Goal: Information Seeking & Learning: Check status

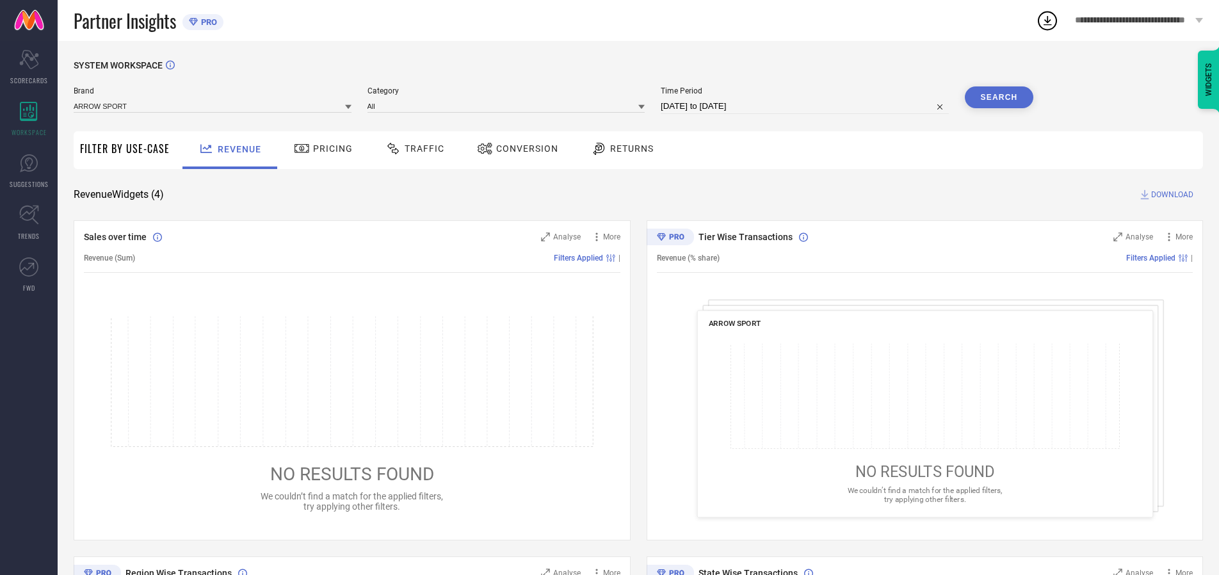
click at [412, 149] on span "Traffic" at bounding box center [425, 148] width 40 height 10
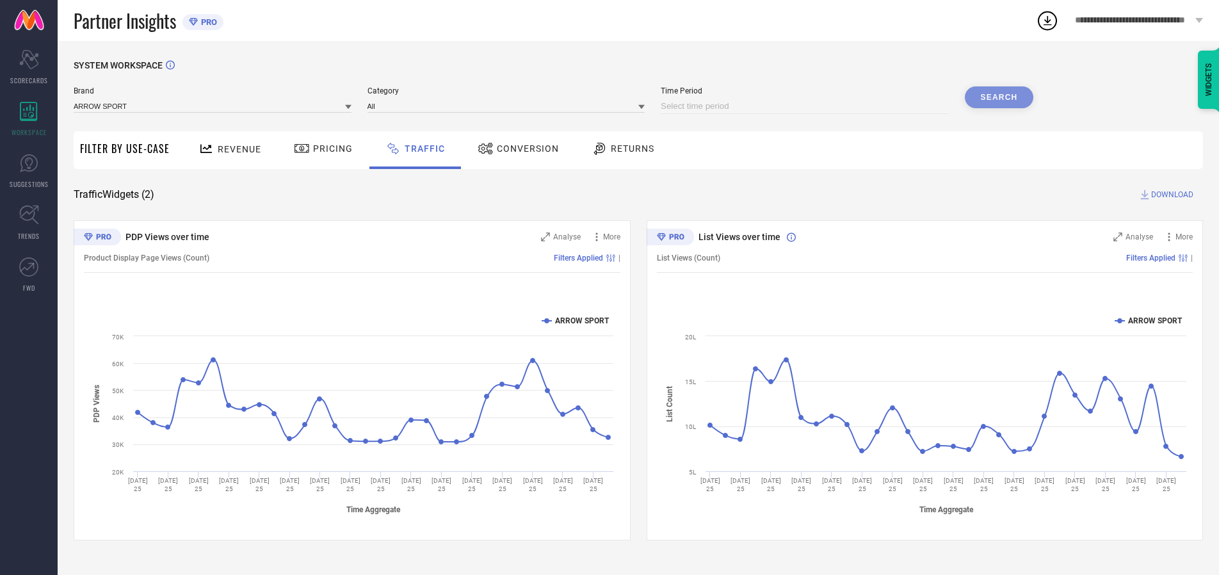
click at [807, 106] on input at bounding box center [805, 106] width 288 height 15
select select "7"
select select "2025"
select select "8"
select select "2025"
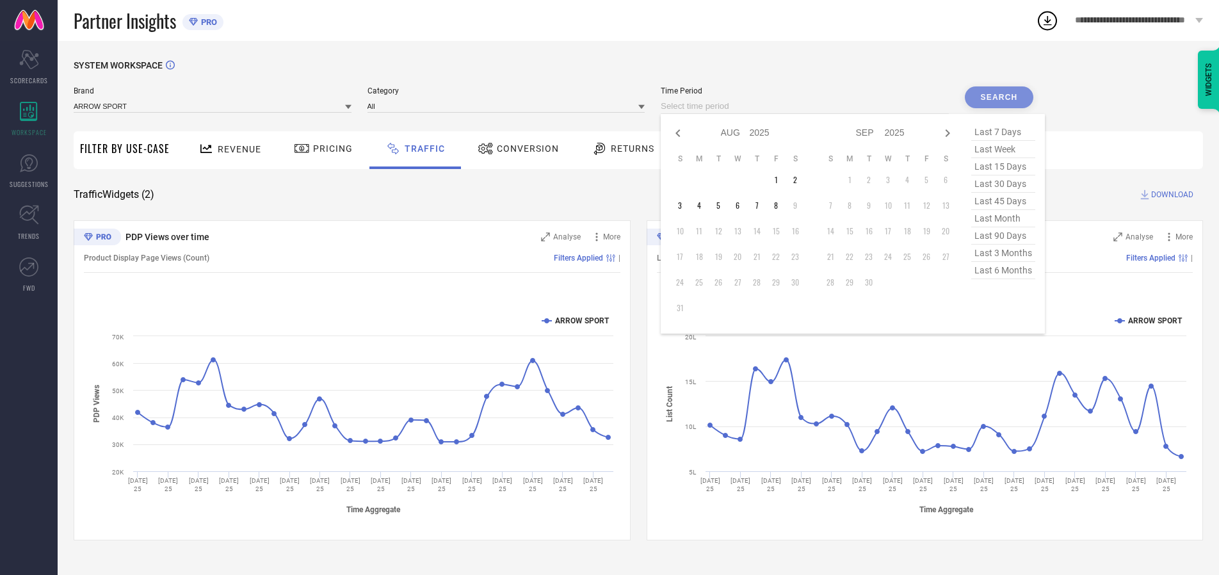
click at [722, 206] on td "5" at bounding box center [718, 205] width 19 height 19
type input "[DATE] to [DATE]"
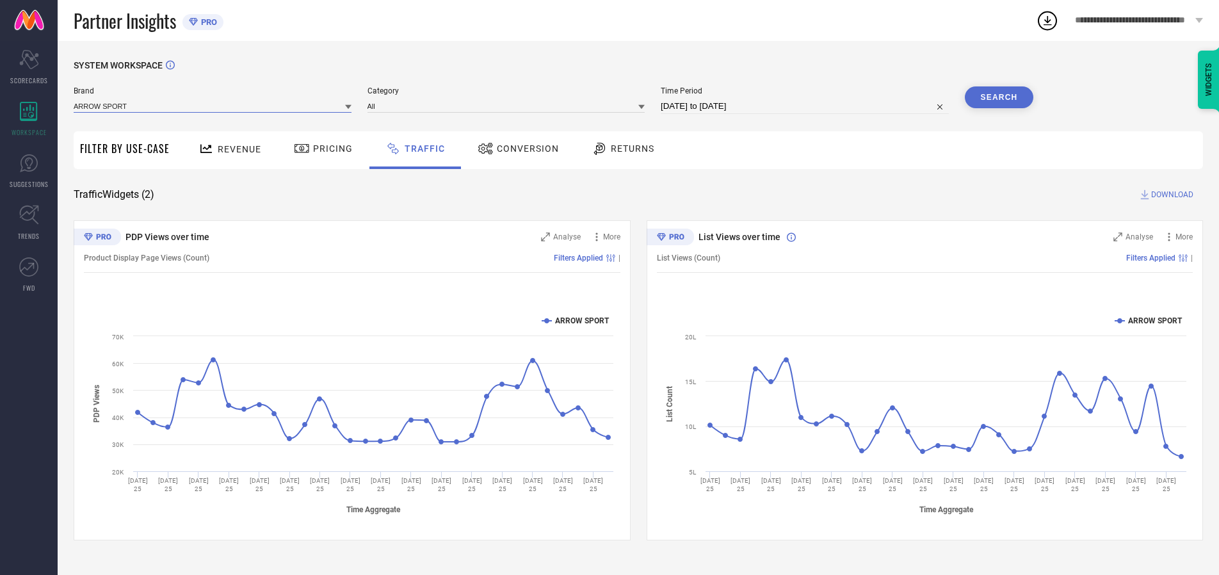
click at [213, 106] on input at bounding box center [213, 105] width 278 height 13
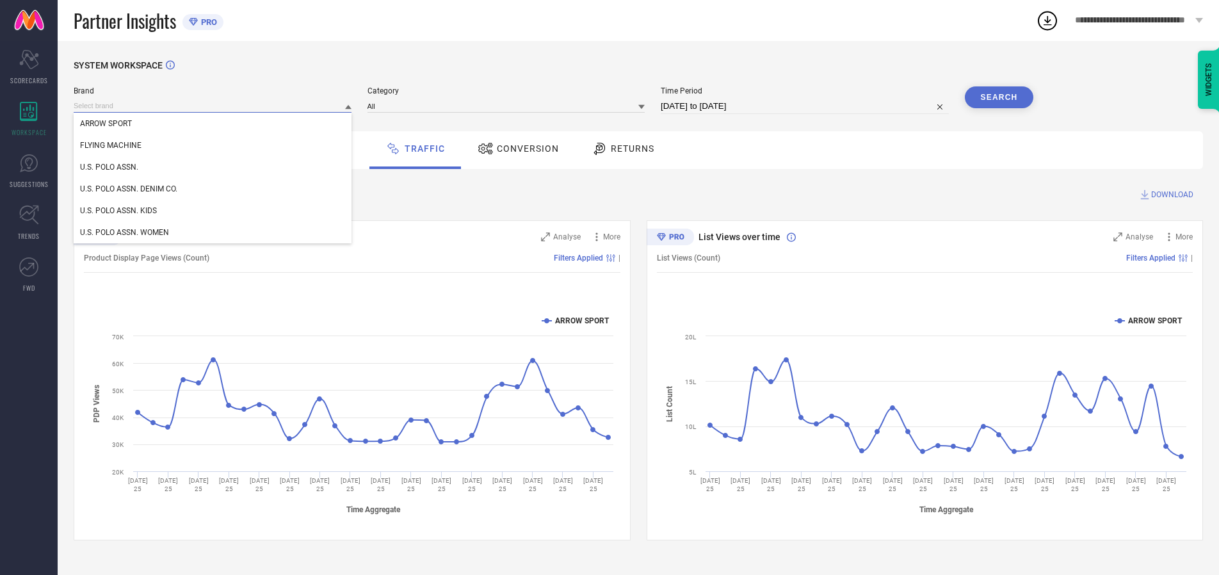
click at [213, 106] on input at bounding box center [213, 105] width 278 height 13
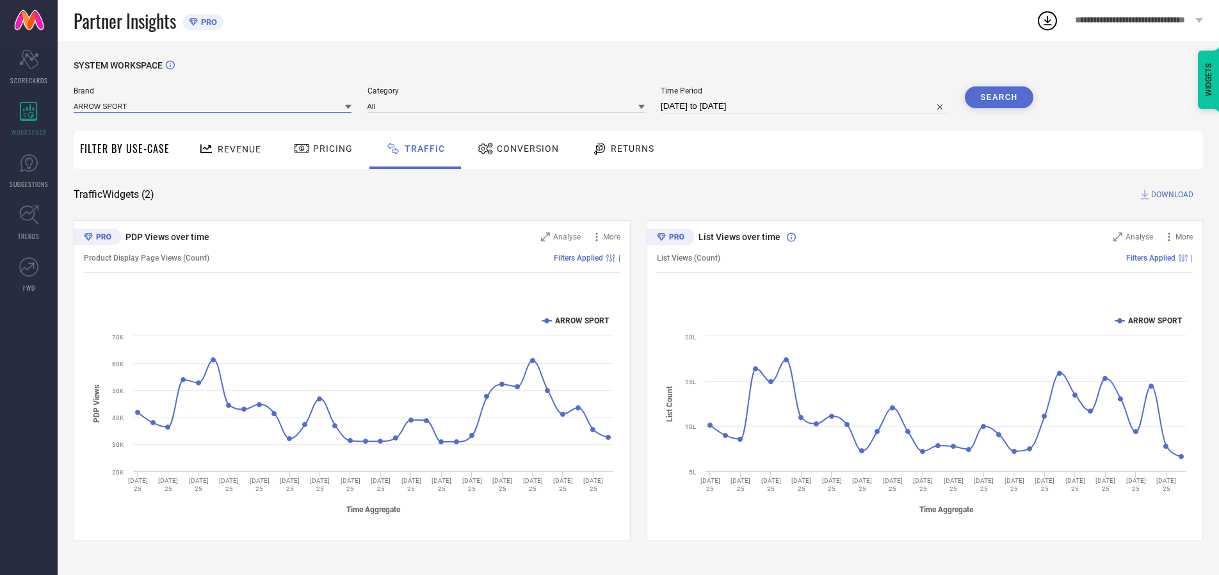
click at [213, 106] on input at bounding box center [213, 105] width 278 height 13
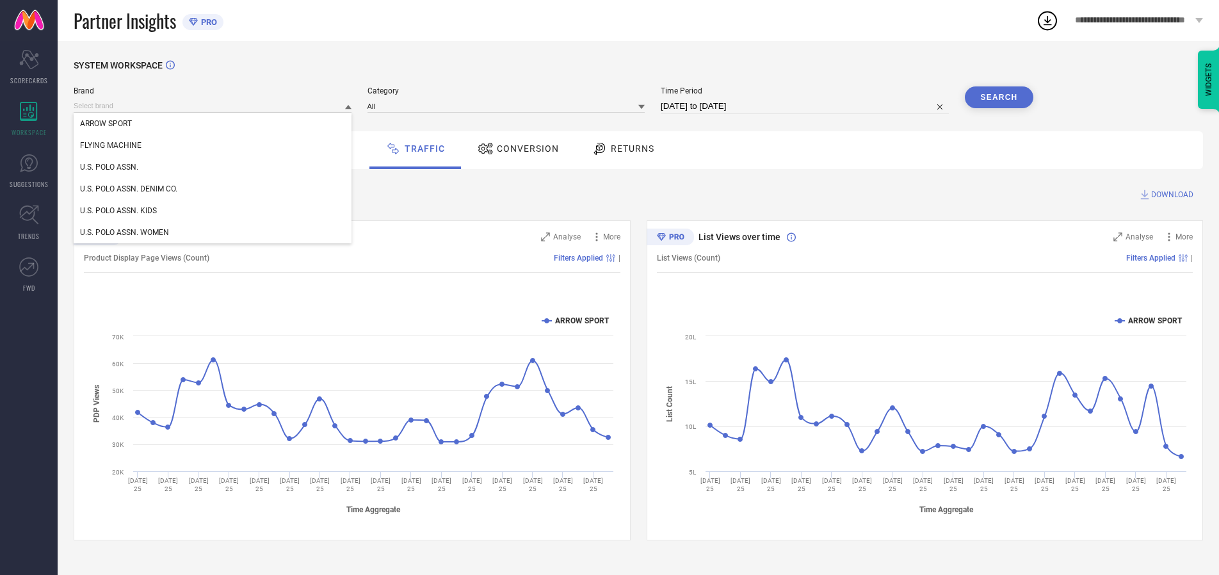
click at [213, 167] on div "U.S. POLO ASSN." at bounding box center [213, 167] width 278 height 22
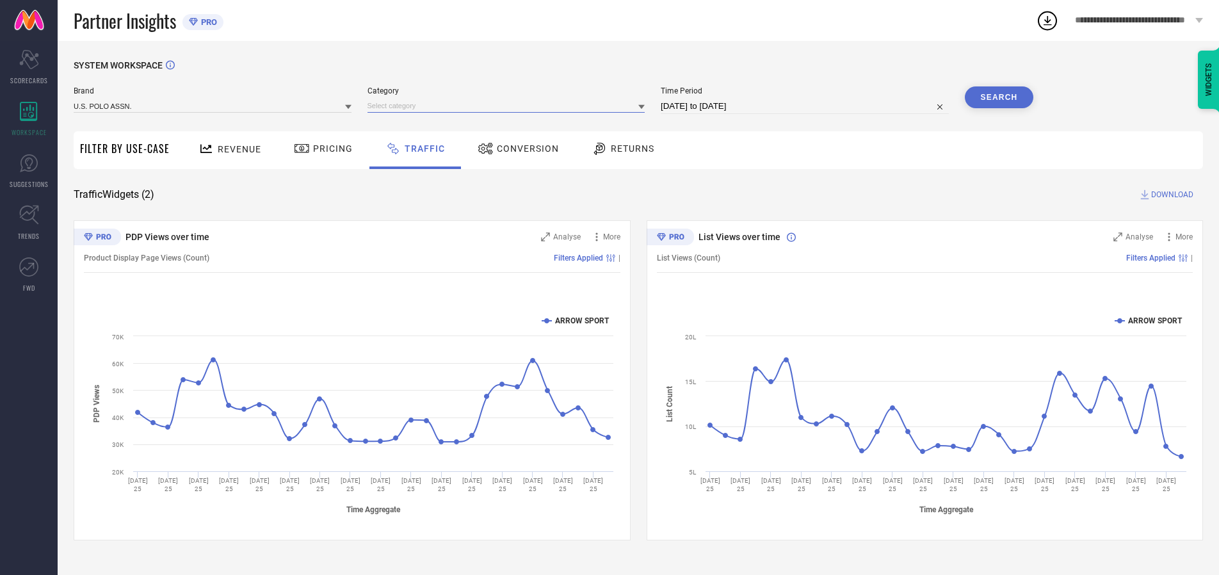
click at [509, 106] on input at bounding box center [507, 105] width 278 height 13
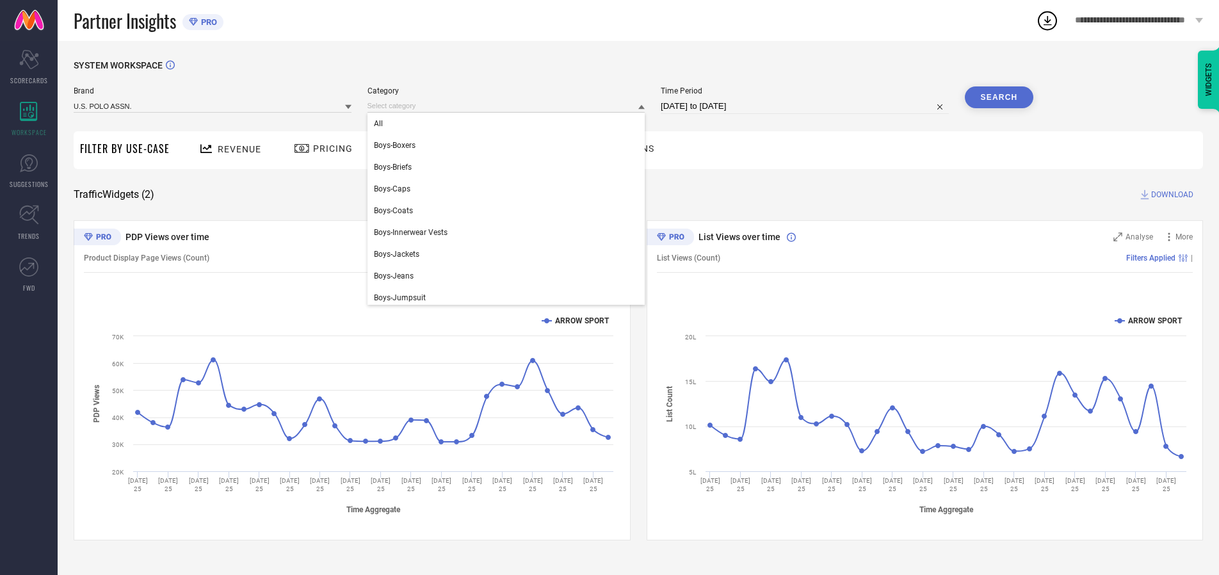
click at [509, 124] on div "All" at bounding box center [507, 124] width 278 height 22
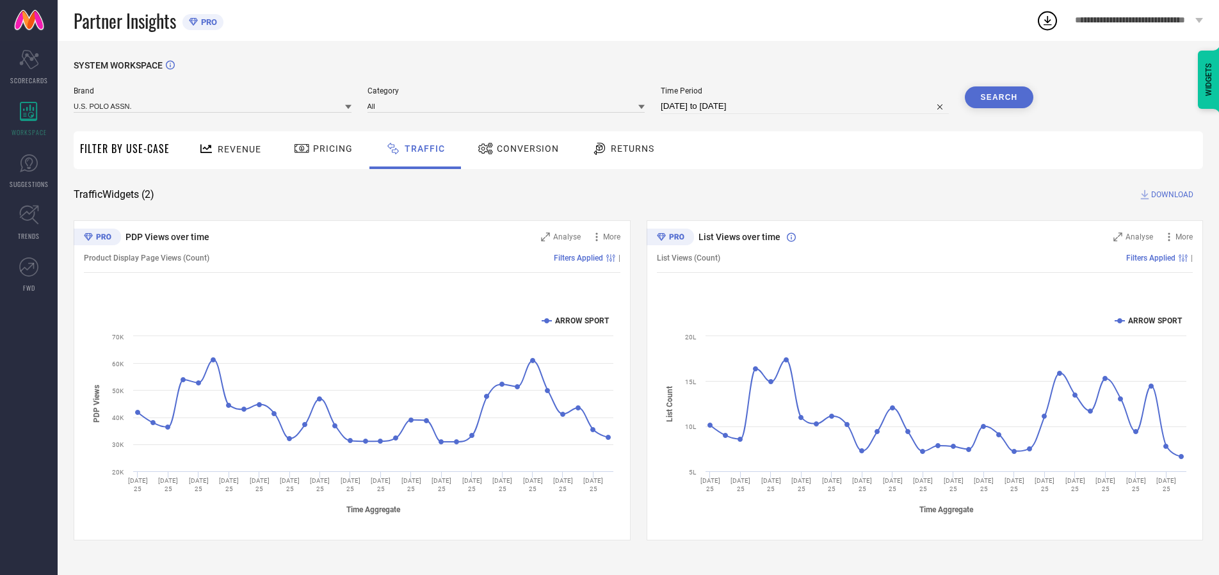
click at [999, 97] on button "Search" at bounding box center [999, 97] width 69 height 22
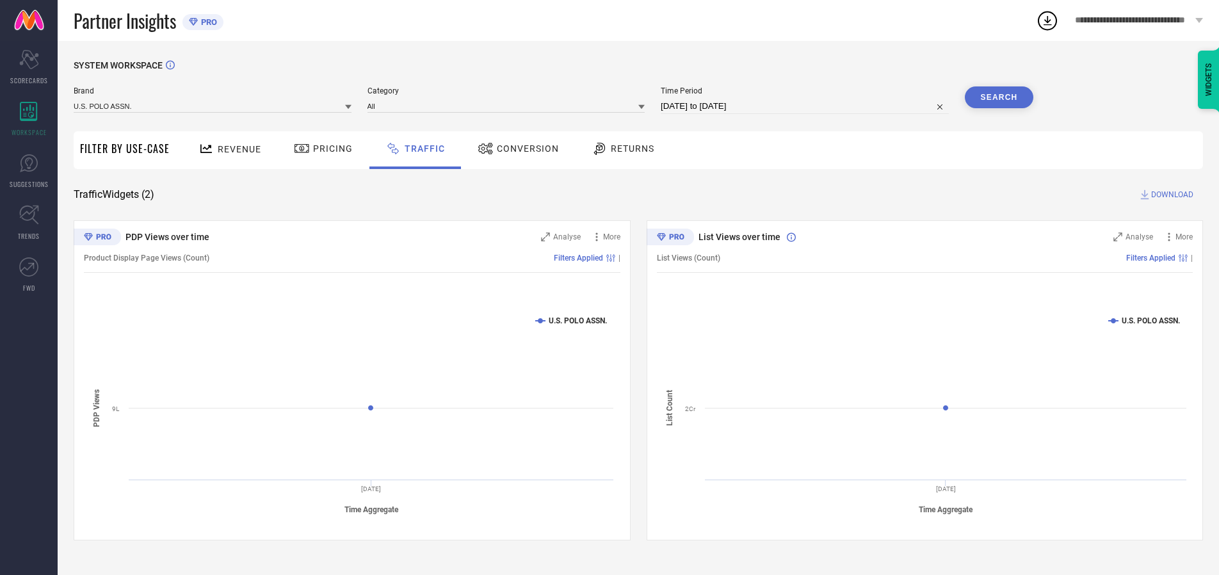
click at [1171, 195] on span "DOWNLOAD" at bounding box center [1172, 194] width 42 height 13
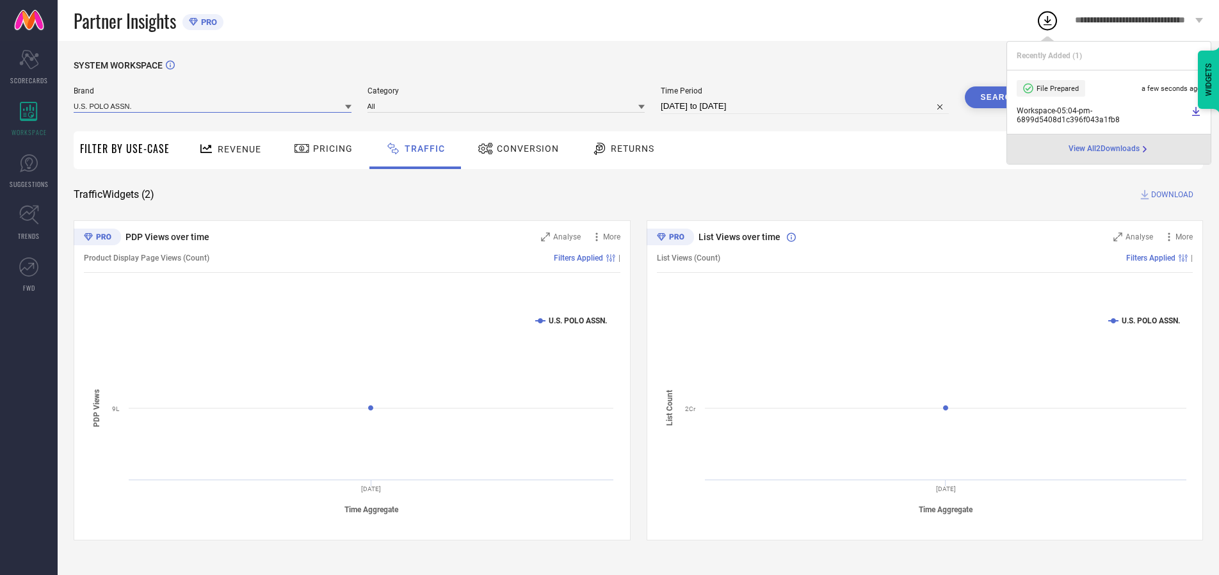
click at [213, 106] on input at bounding box center [213, 105] width 278 height 13
